Goal: Task Accomplishment & Management: Use online tool/utility

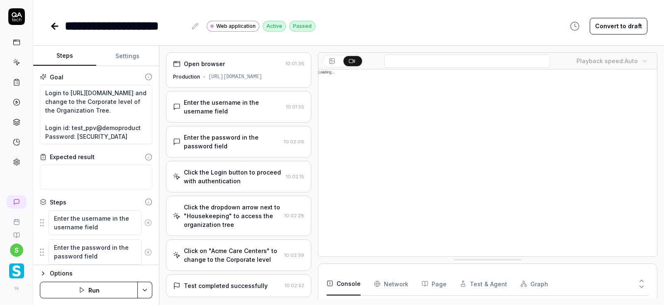
scroll to position [294, 0]
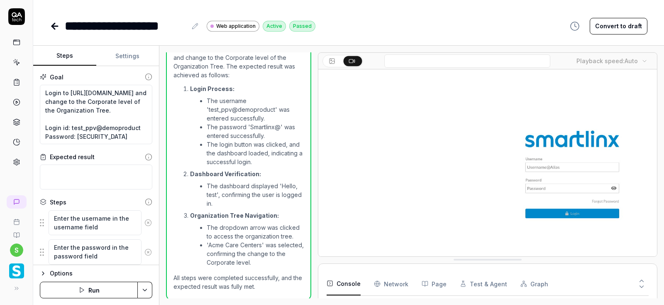
type textarea "*"
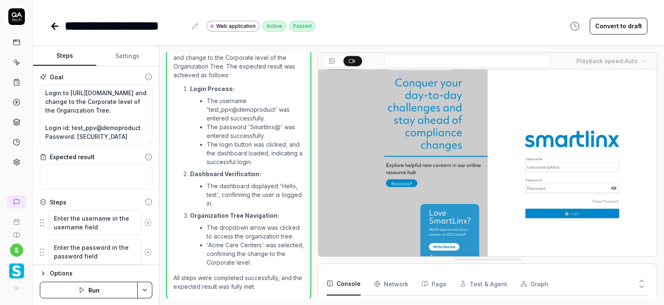
scroll to position [0, 0]
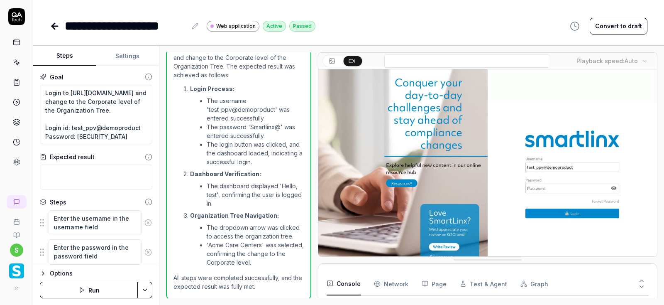
click at [54, 25] on icon at bounding box center [55, 26] width 10 height 10
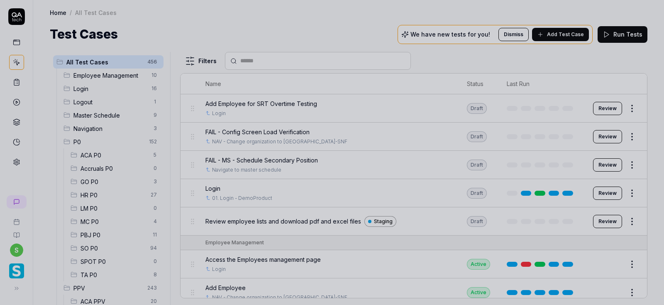
click at [87, 248] on div at bounding box center [332, 152] width 664 height 305
click at [152, 247] on html "s Home / All Test Cases Home / All Test Cases Test Cases We have new tests for …" at bounding box center [332, 152] width 664 height 305
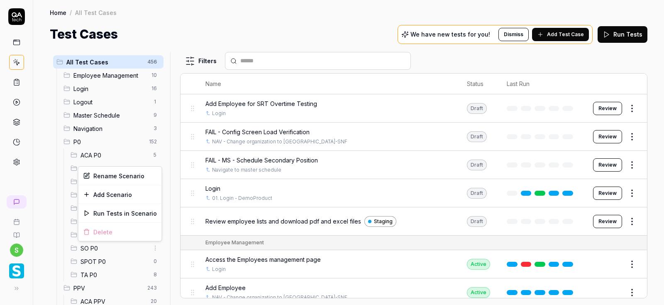
click at [49, 171] on html "s Home / All Test Cases Home / All Test Cases Test Cases We have new tests for …" at bounding box center [332, 152] width 664 height 305
click at [190, 11] on html "s Home / All Test Cases Home / All Test Cases Test Cases We have new tests for …" at bounding box center [332, 152] width 664 height 305
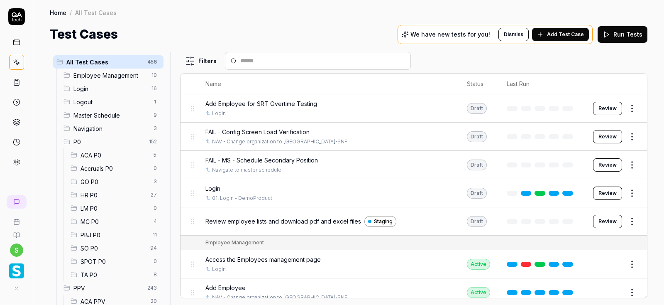
click at [98, 250] on span "SO P0" at bounding box center [113, 248] width 65 height 9
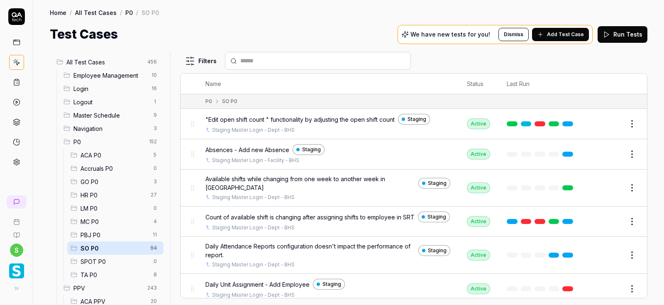
click at [265, 59] on input "text" at bounding box center [322, 60] width 165 height 9
type input "*"
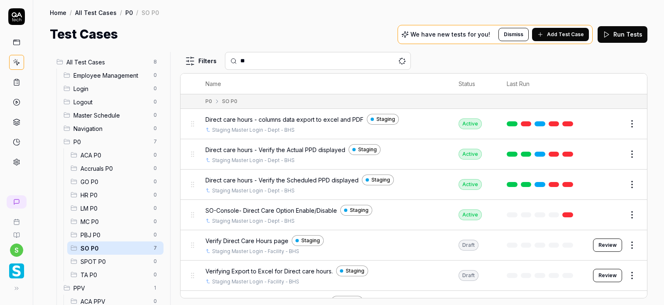
type input "*"
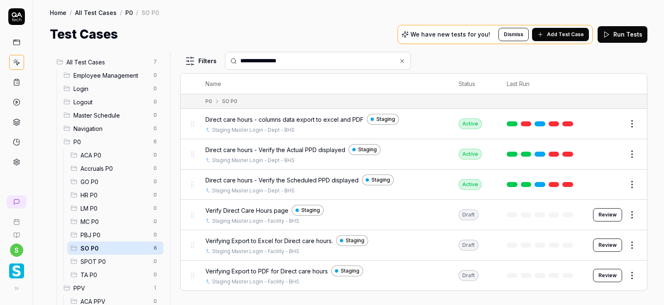
type input "**********"
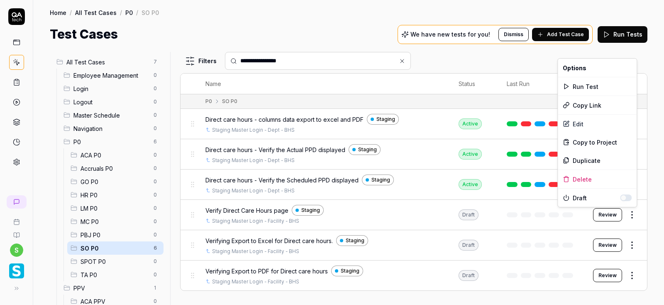
click at [628, 216] on html "**********" at bounding box center [332, 152] width 664 height 305
click at [578, 124] on div "Edit" at bounding box center [597, 124] width 79 height 18
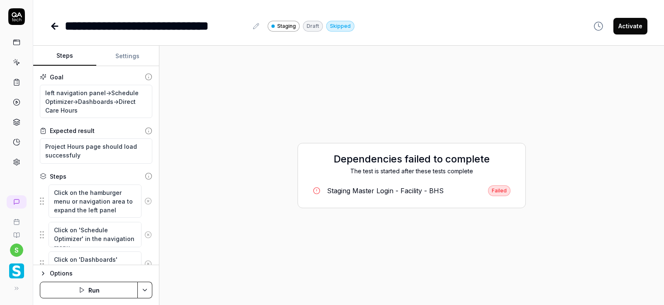
click at [90, 292] on button "Run" at bounding box center [89, 290] width 98 height 17
type textarea "*"
